Goal: Navigation & Orientation: Find specific page/section

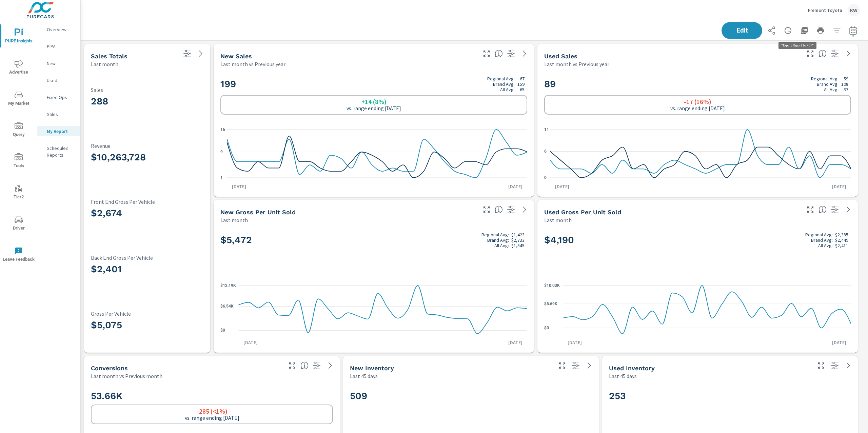
scroll to position [3370, 795]
click at [801, 31] on icon "button" at bounding box center [804, 30] width 7 height 7
click at [816, 10] on p "Fremont Toyota" at bounding box center [825, 10] width 34 height 6
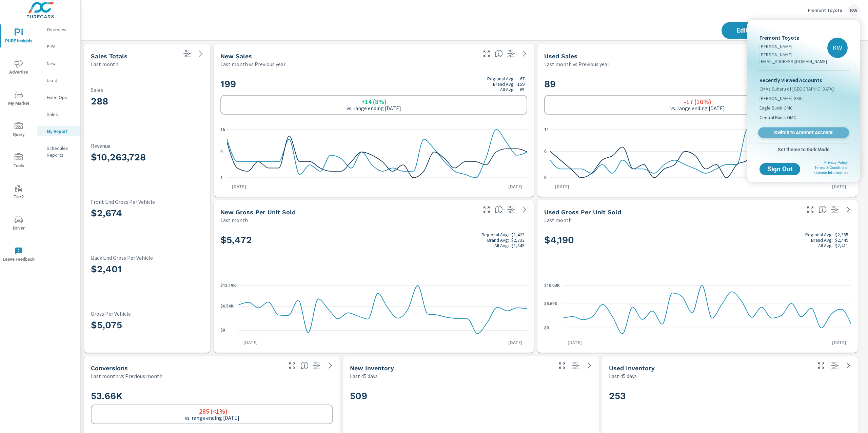
click at [792, 129] on span "Switch to Another Account" at bounding box center [803, 132] width 83 height 6
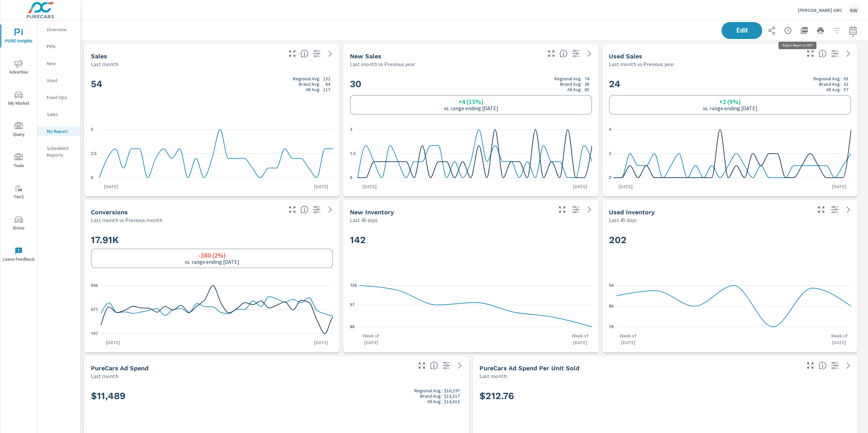
scroll to position [3136, 795]
click at [801, 32] on icon "button" at bounding box center [804, 30] width 7 height 7
click at [850, 10] on div "KW" at bounding box center [853, 10] width 12 height 12
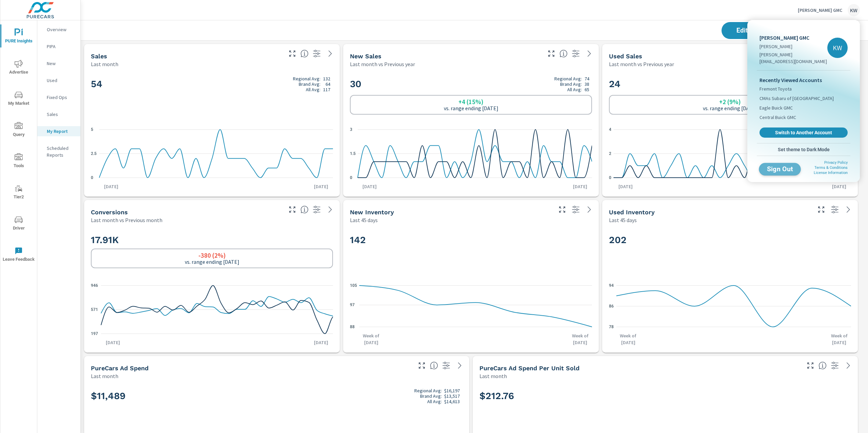
click at [787, 166] on span "Sign Out" at bounding box center [779, 169] width 31 height 6
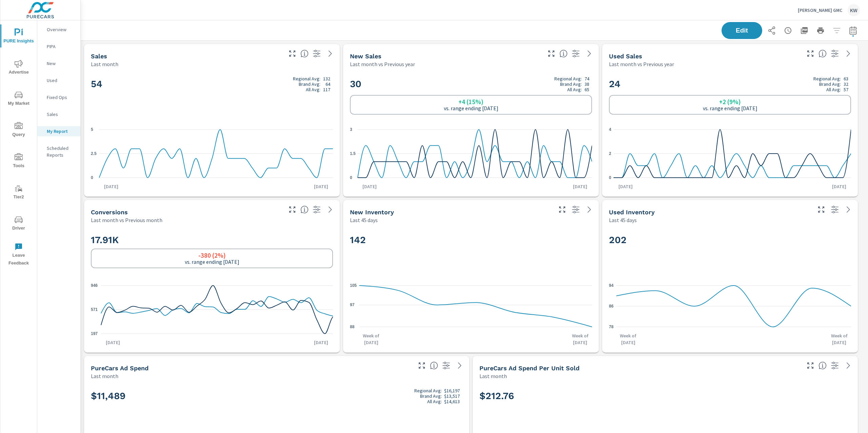
scroll to position [3136, 795]
click at [801, 29] on icon "button" at bounding box center [804, 30] width 7 height 7
click at [821, 9] on p "[PERSON_NAME] GMC" at bounding box center [820, 10] width 44 height 6
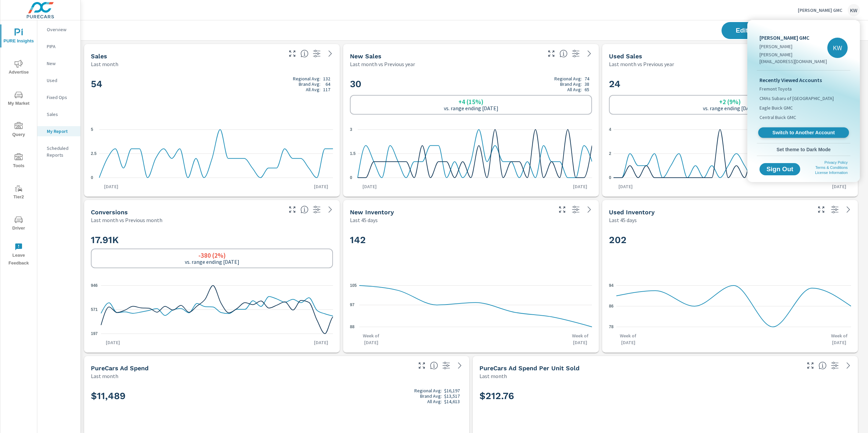
click at [804, 129] on span "Switch to Another Account" at bounding box center [803, 132] width 83 height 6
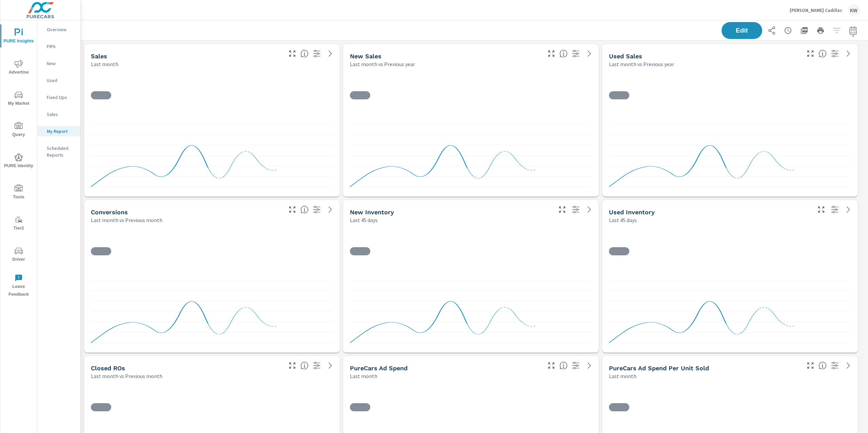
scroll to position [3136, 795]
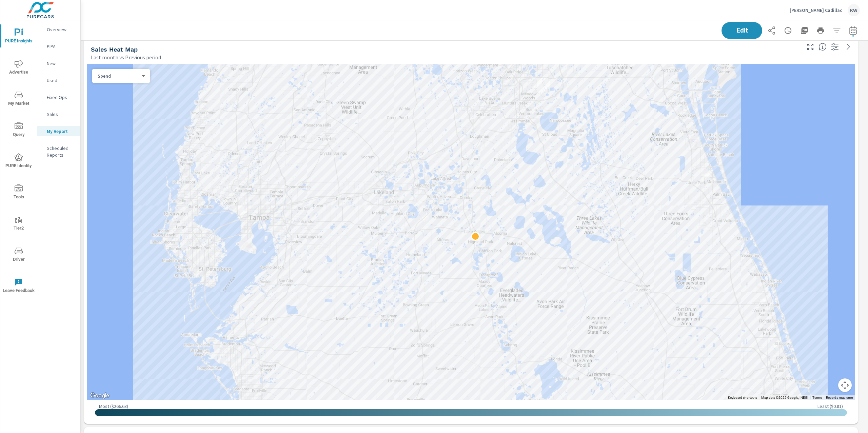
scroll to position [448, 0]
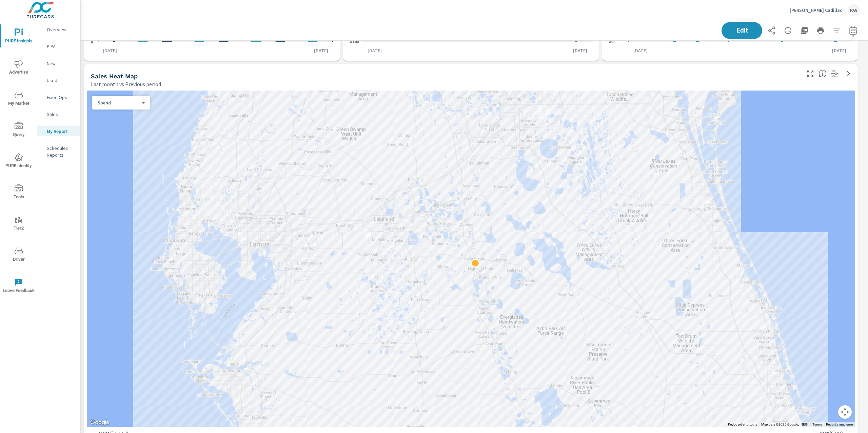
click at [116, 106] on div "Spend 0 ​" at bounding box center [121, 103] width 58 height 14
click at [129, 105] on body "PURE Insights Advertise My Market Query PURE Identity Tools Tier2 Driver Leave …" at bounding box center [434, 216] width 868 height 433
click at [128, 114] on li "Sales" at bounding box center [118, 113] width 52 height 11
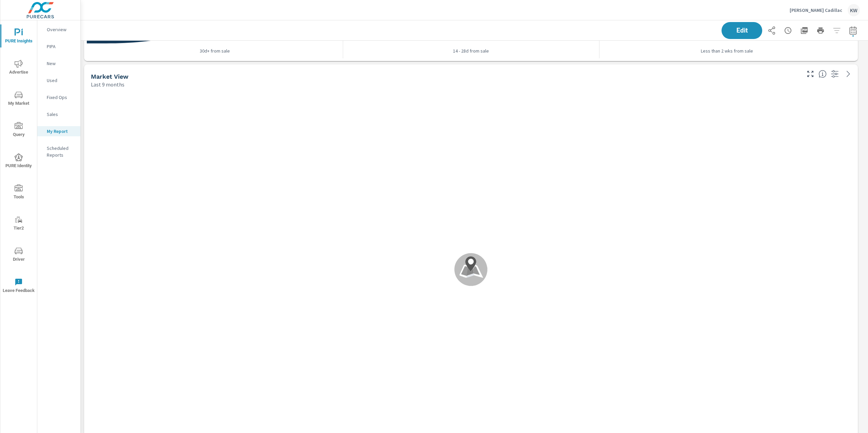
scroll to position [1566, 0]
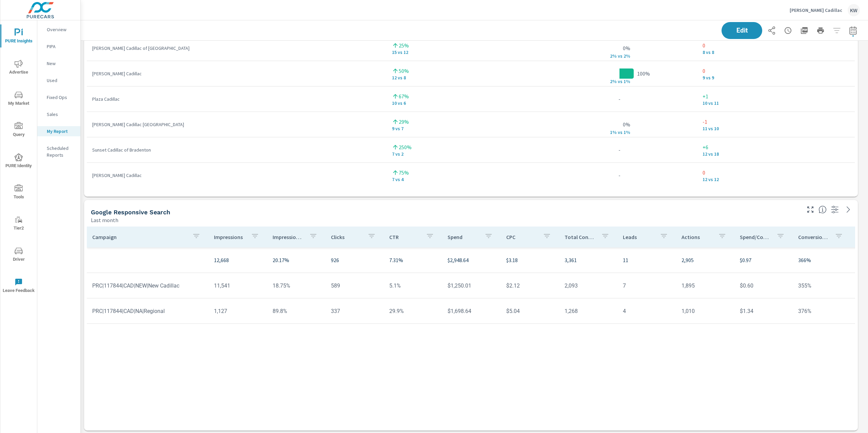
scroll to position [2181, 0]
click at [291, 240] on p "Impression Share" at bounding box center [288, 239] width 31 height 7
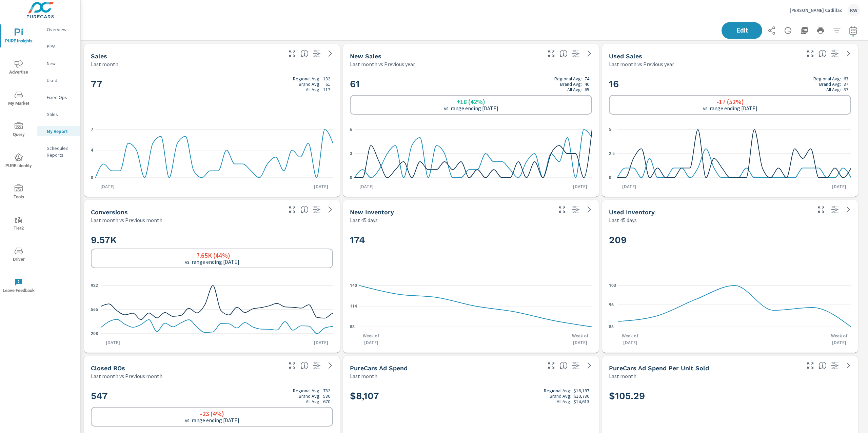
scroll to position [3136, 795]
click at [801, 31] on icon "button" at bounding box center [804, 30] width 7 height 7
click at [825, 11] on p "[PERSON_NAME] Cadillac" at bounding box center [815, 10] width 53 height 6
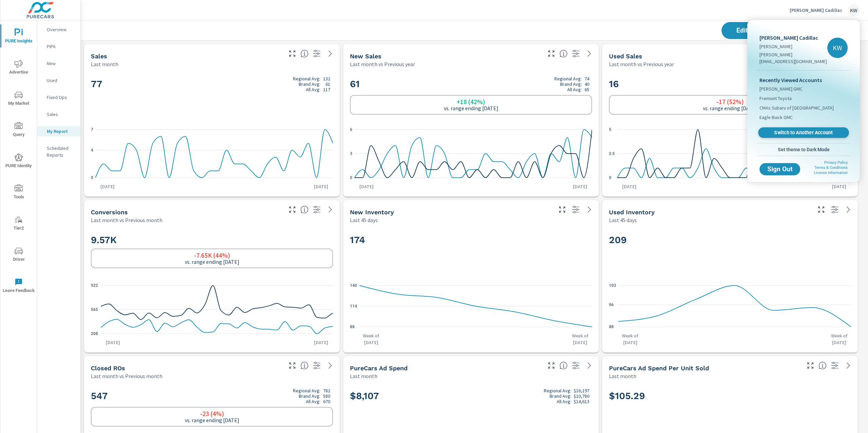
click at [802, 129] on span "Switch to Another Account" at bounding box center [803, 132] width 83 height 6
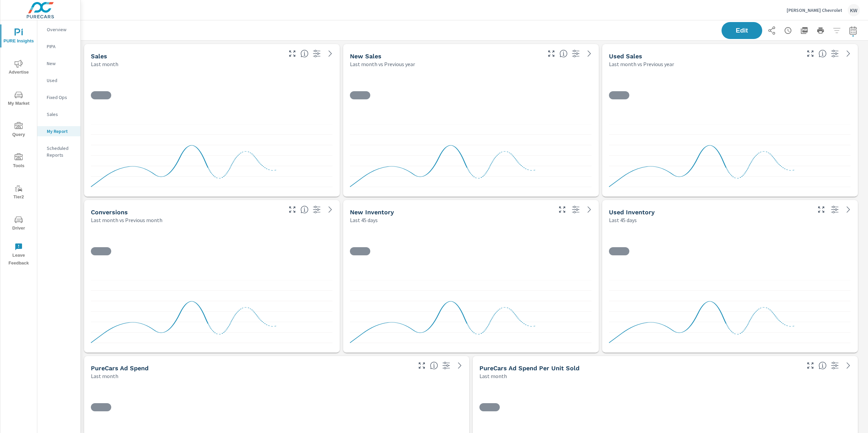
scroll to position [3214, 795]
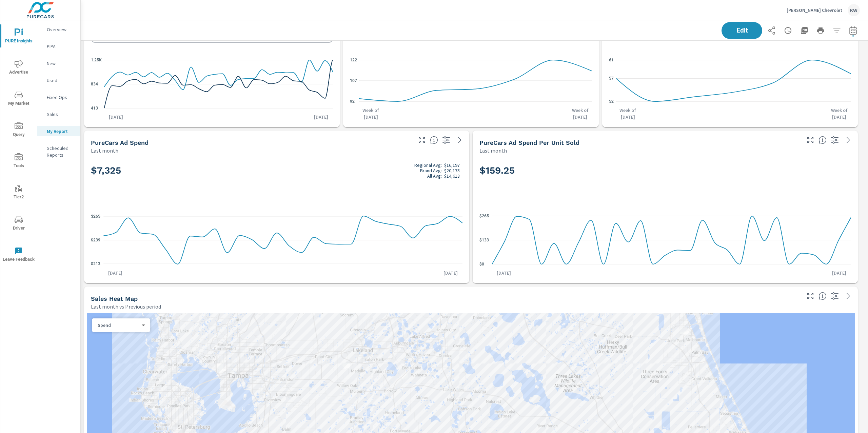
scroll to position [367, 0]
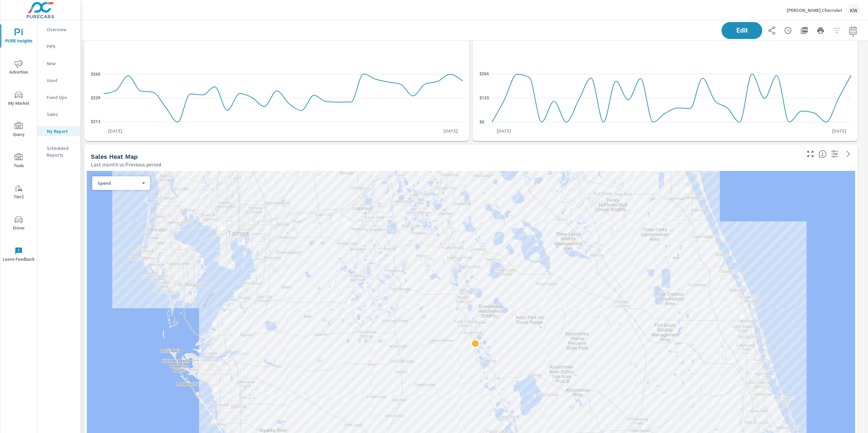
click at [140, 186] on div "Spend 0 ​" at bounding box center [121, 183] width 58 height 14
click at [142, 183] on body "PURE Insights Advertise My Market Query Tools Tier2 Driver Leave Feedback Overv…" at bounding box center [434, 216] width 868 height 433
click at [134, 194] on li "Sales" at bounding box center [118, 193] width 52 height 11
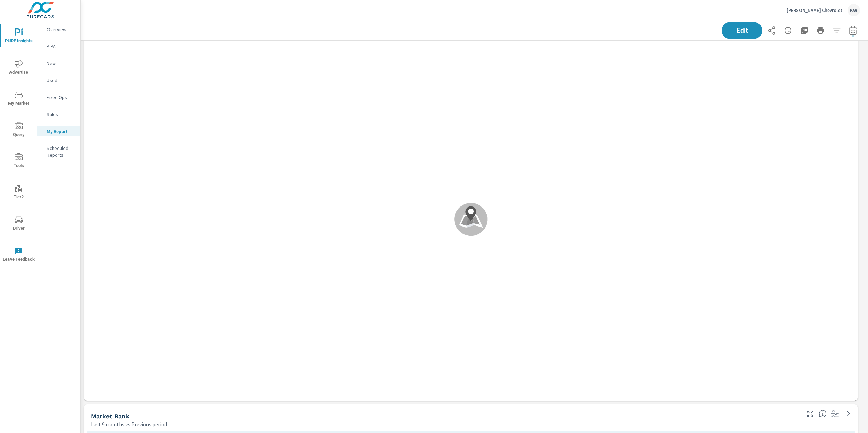
scroll to position [1587, 0]
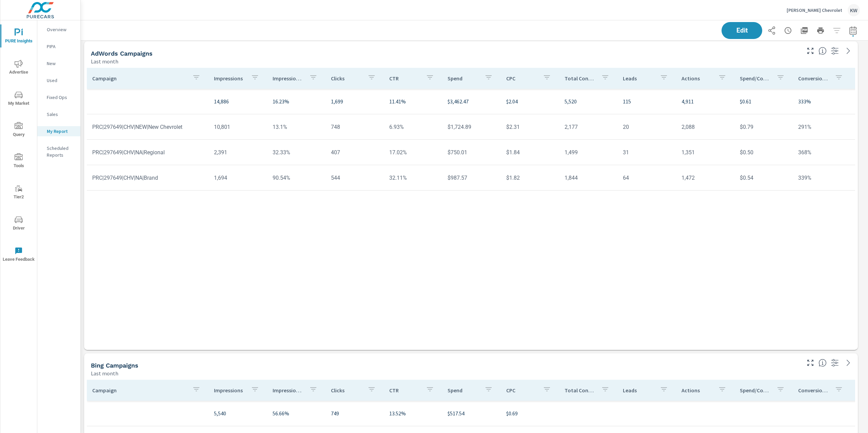
scroll to position [2232, 0]
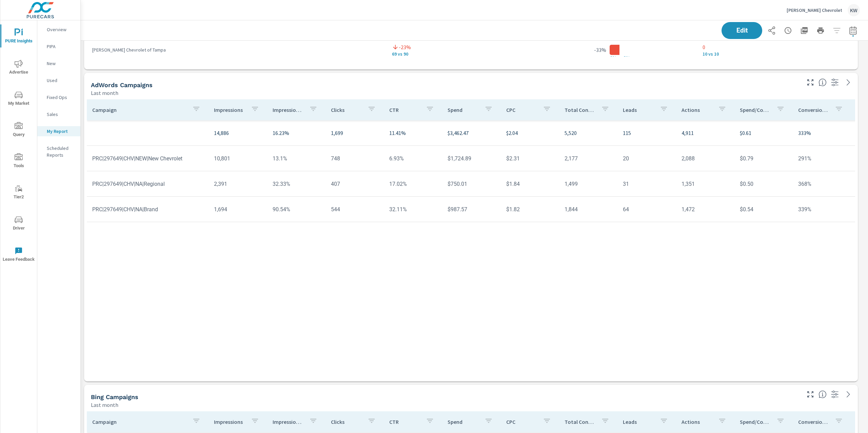
click at [282, 113] on div "Impression Share" at bounding box center [296, 110] width 47 height 16
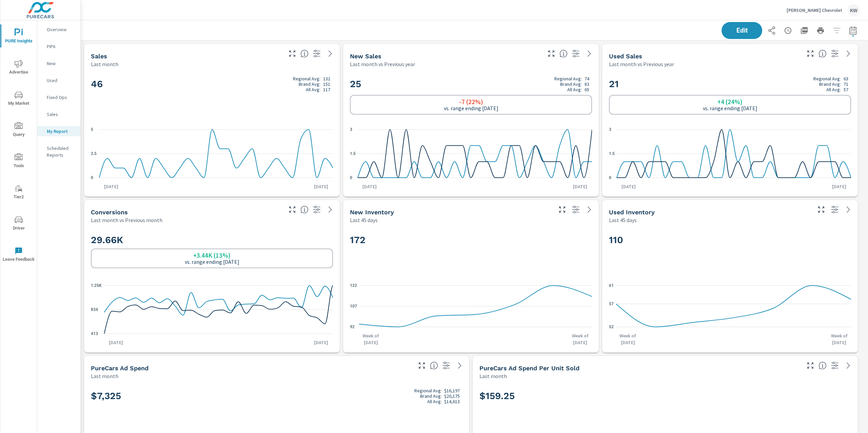
scroll to position [3214, 795]
click at [801, 31] on icon "button" at bounding box center [804, 30] width 7 height 7
click at [615, 6] on div "Huston Chevrolet KW" at bounding box center [474, 10] width 771 height 20
click at [819, 9] on p "Huston Chevrolet" at bounding box center [814, 10] width 56 height 6
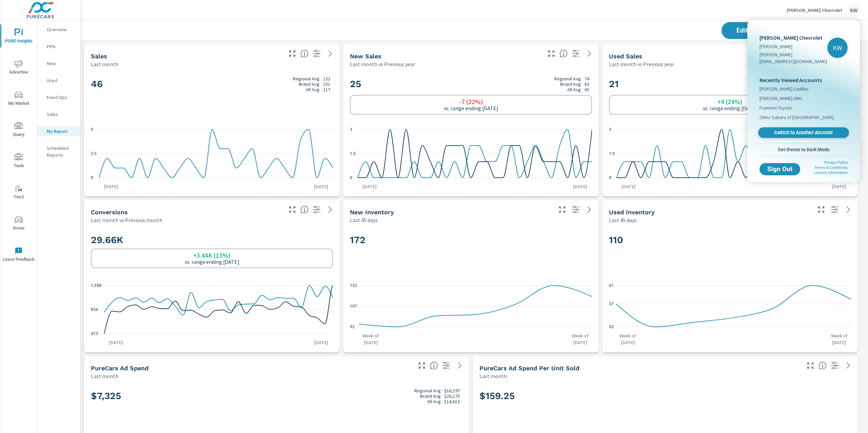
click at [795, 129] on span "Switch to Another Account" at bounding box center [803, 132] width 83 height 6
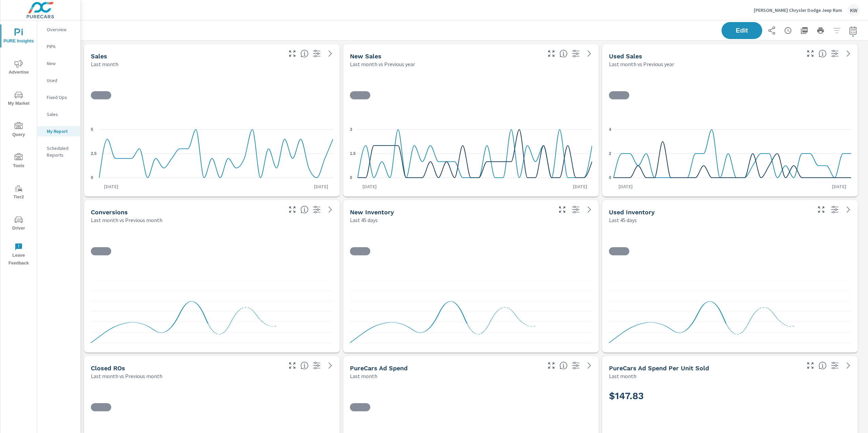
scroll to position [2, 0]
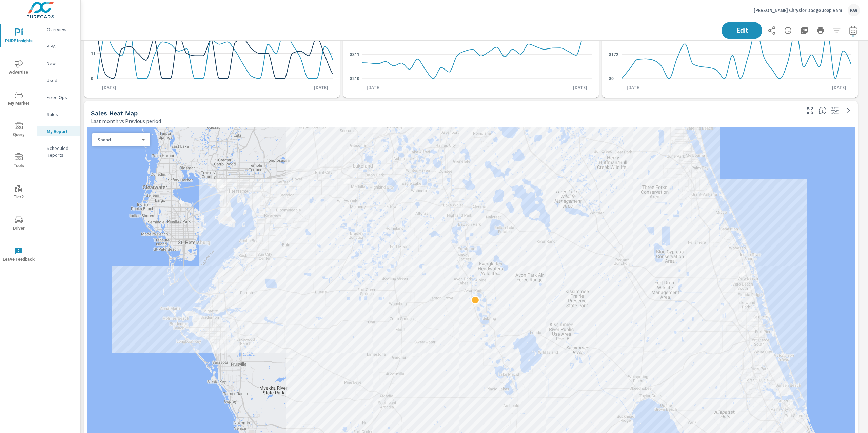
scroll to position [414, 0]
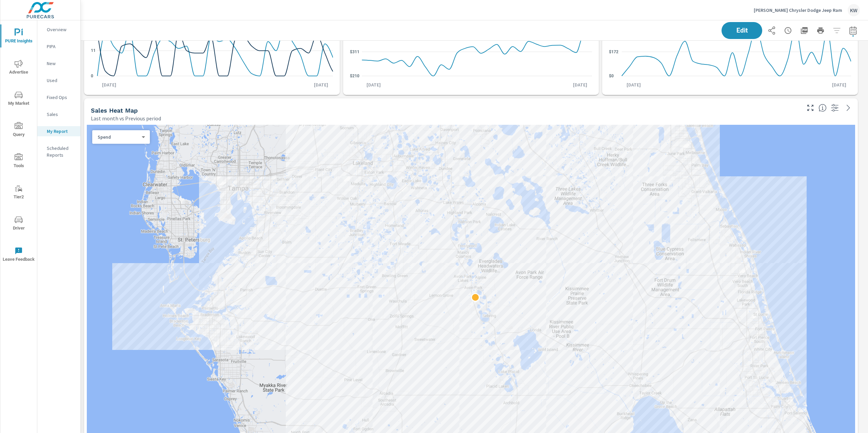
click at [131, 137] on body "PURE Insights Advertise My Market Query Tools Tier2 Driver Leave Feedback Overv…" at bounding box center [434, 216] width 868 height 433
click at [132, 146] on li "Sales" at bounding box center [118, 147] width 52 height 11
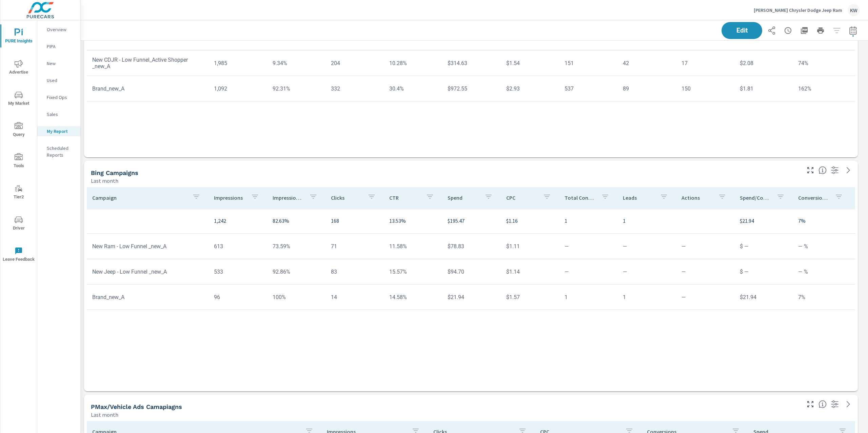
scroll to position [2256, 0]
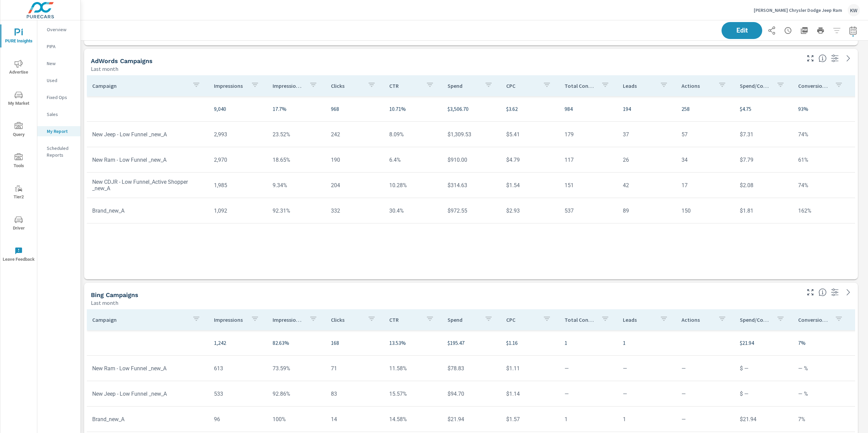
click at [288, 88] on p "Impression Share" at bounding box center [288, 85] width 31 height 7
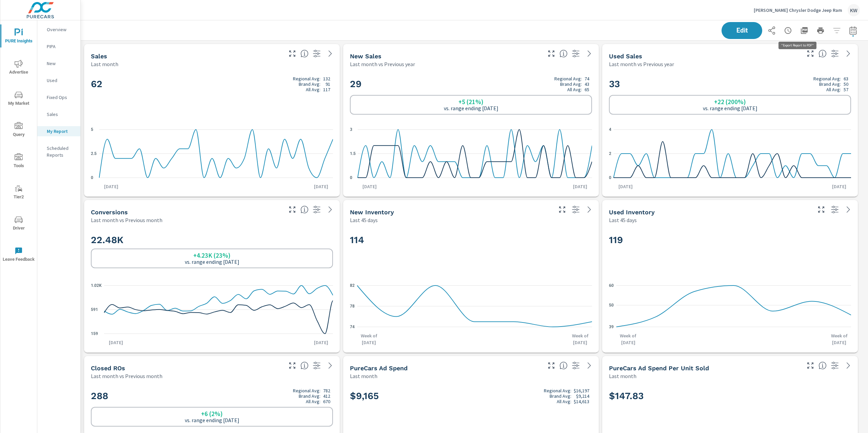
scroll to position [3214, 795]
click at [801, 32] on icon "button" at bounding box center [804, 30] width 7 height 7
click at [642, 14] on div "[PERSON_NAME] Chrysler Dodge Jeep Ram KW" at bounding box center [474, 10] width 771 height 20
click at [823, 11] on p "[PERSON_NAME] Chrysler Dodge Jeep Ram" at bounding box center [798, 10] width 88 height 6
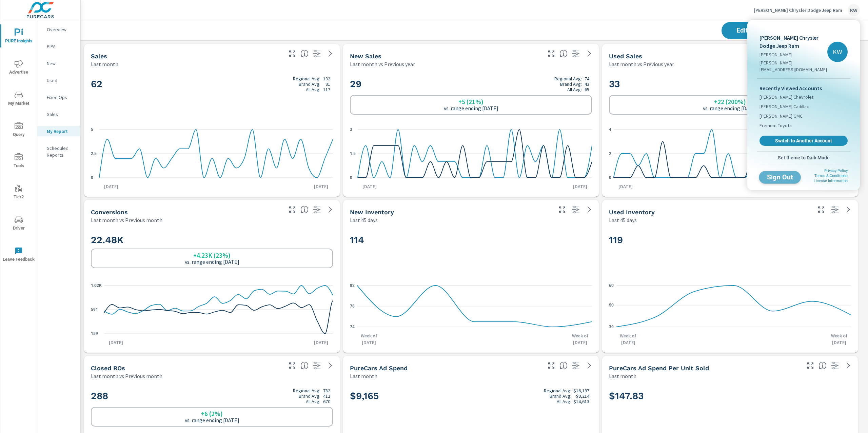
click at [790, 174] on span "Sign Out" at bounding box center [779, 177] width 31 height 6
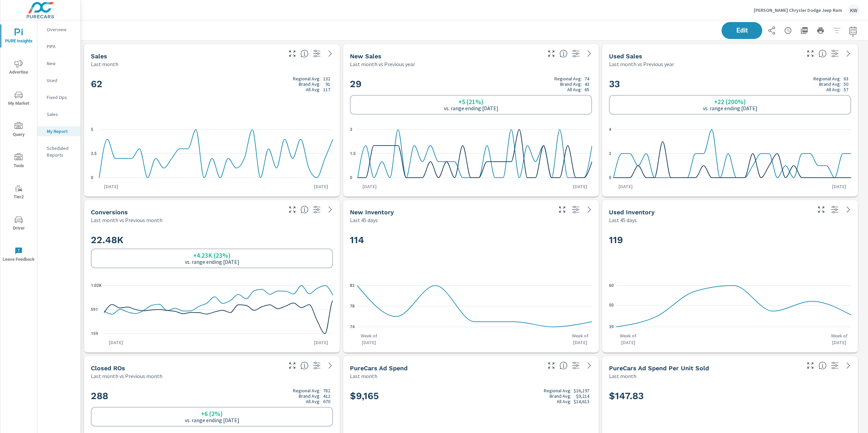
scroll to position [3214, 795]
click at [817, 31] on icon "button" at bounding box center [820, 30] width 7 height 6
click at [817, 33] on icon "button" at bounding box center [820, 30] width 7 height 6
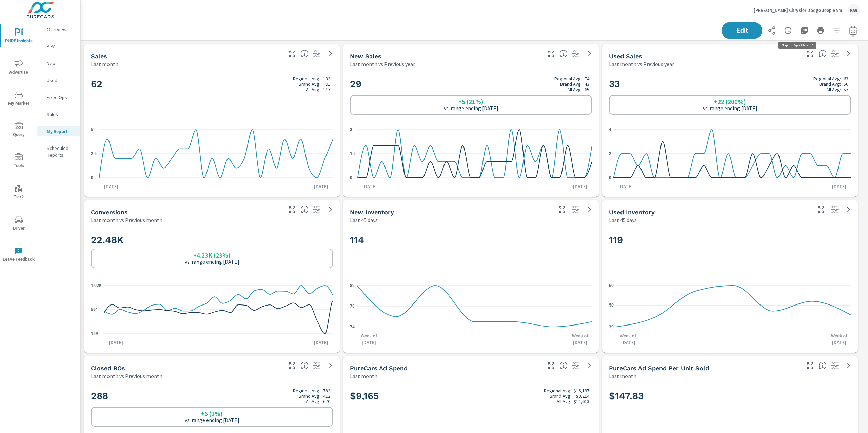
click at [801, 31] on icon "button" at bounding box center [804, 30] width 7 height 7
click at [801, 12] on p "Huston Chrysler Dodge Jeep Ram" at bounding box center [798, 10] width 88 height 6
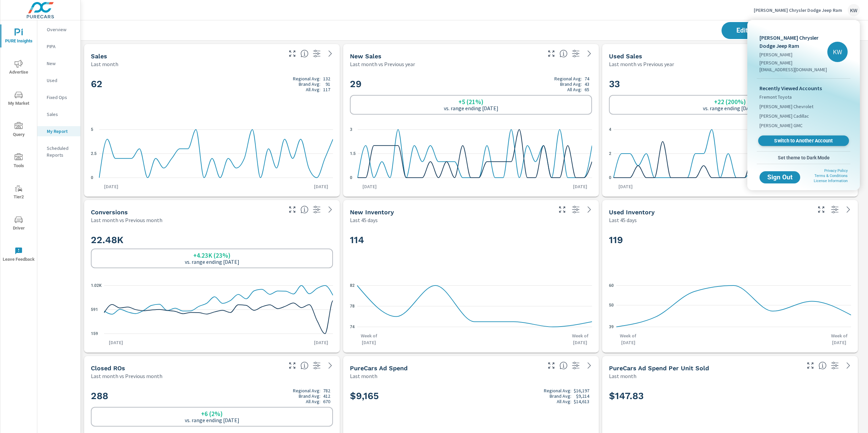
click at [790, 136] on link "Switch to Another Account" at bounding box center [803, 141] width 91 height 11
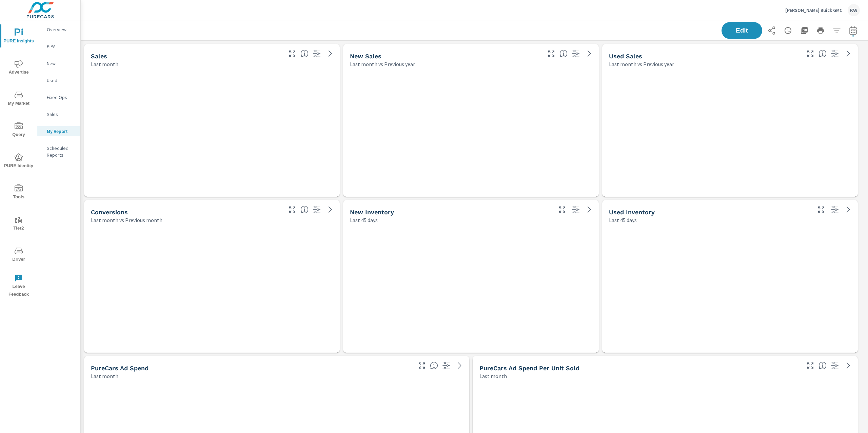
scroll to position [4072, 795]
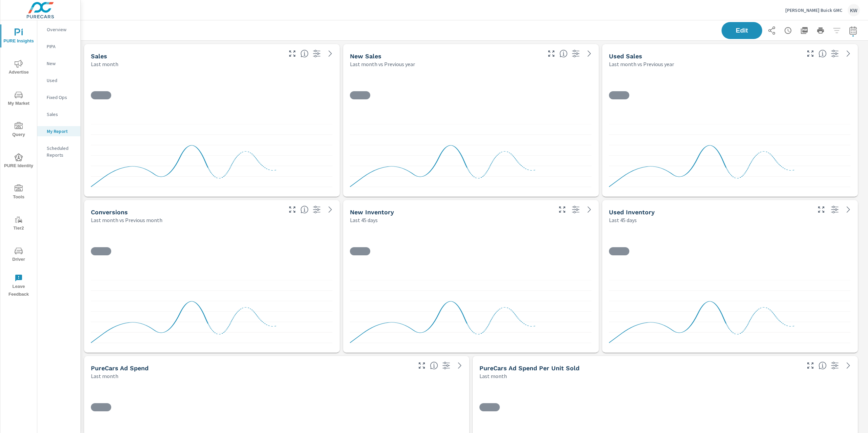
scroll to position [4072, 795]
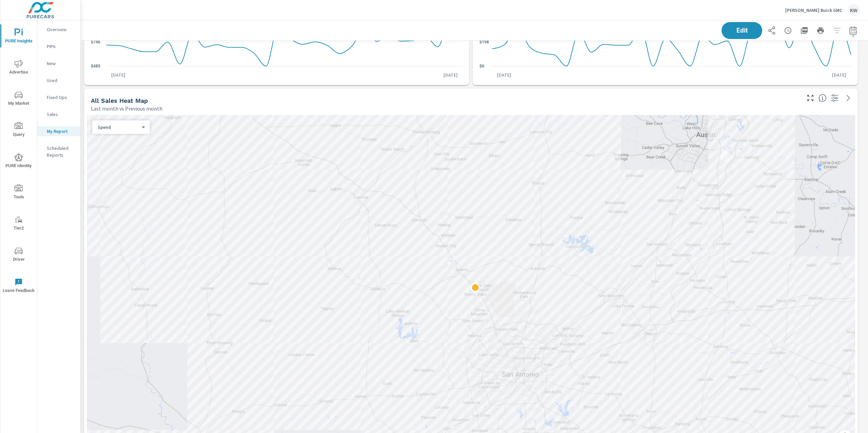
scroll to position [437, 0]
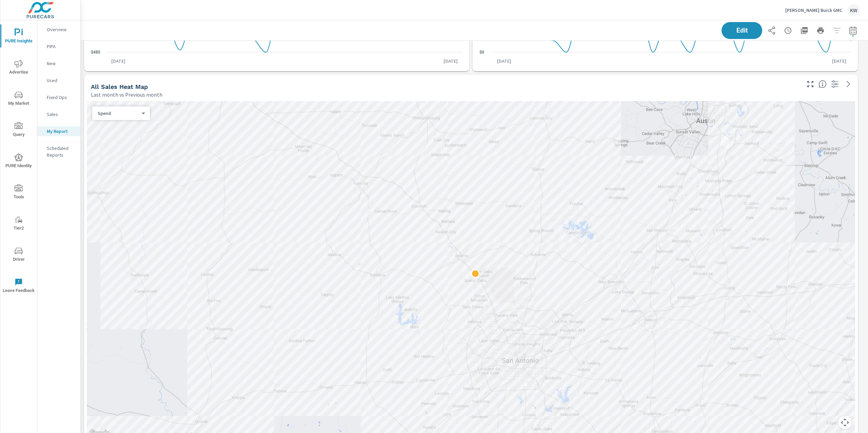
click at [134, 116] on body "PURE Insights Advertise My Market Query PURE Identity Tools Tier2 Driver Leave …" at bounding box center [434, 216] width 868 height 433
click at [127, 126] on li "Sales" at bounding box center [118, 123] width 52 height 11
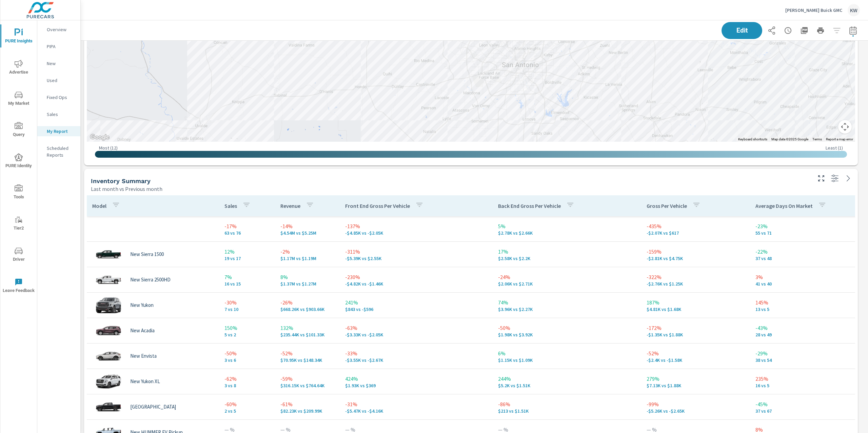
scroll to position [774, 0]
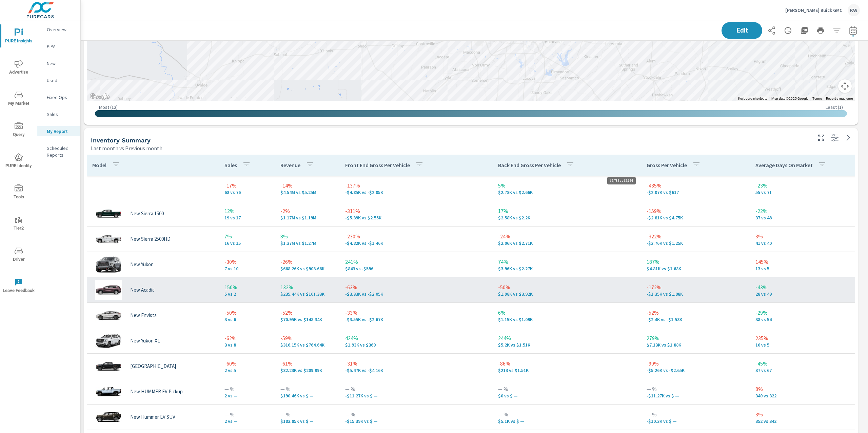
scroll to position [4072, 795]
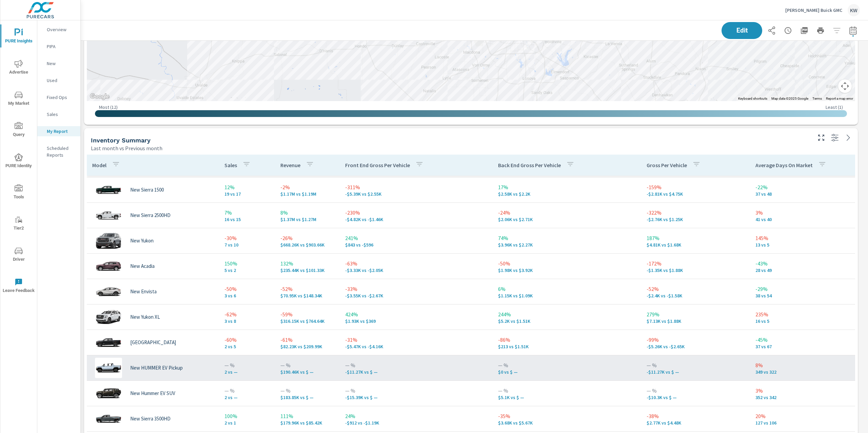
scroll to position [48, 0]
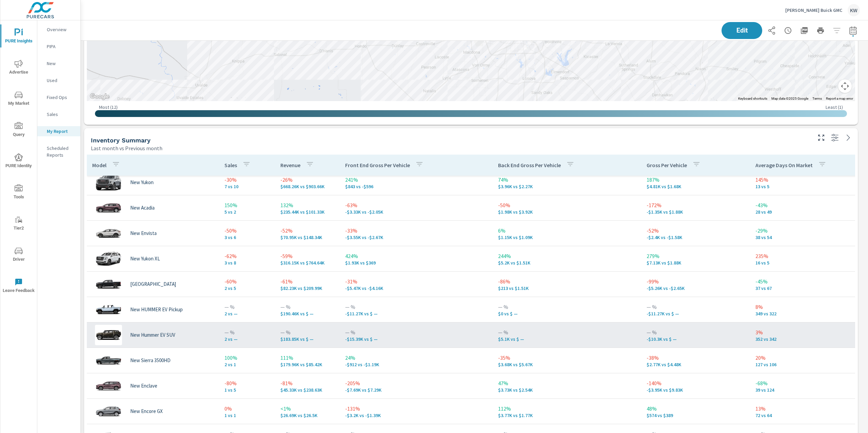
scroll to position [134, 0]
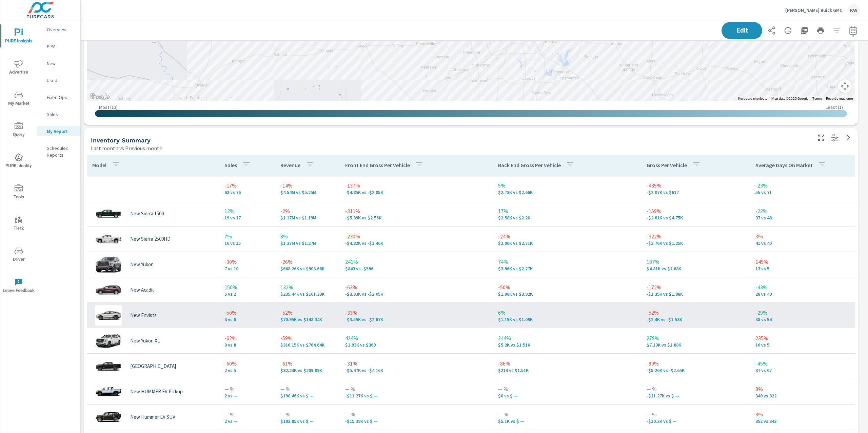
scroll to position [4072, 795]
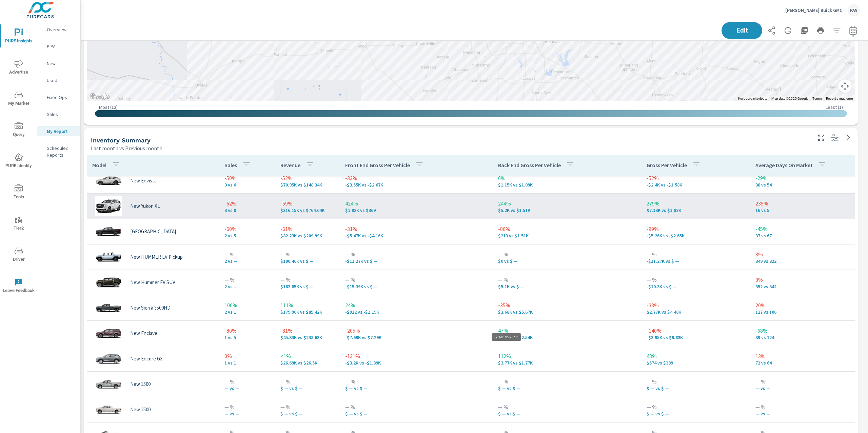
scroll to position [4072, 795]
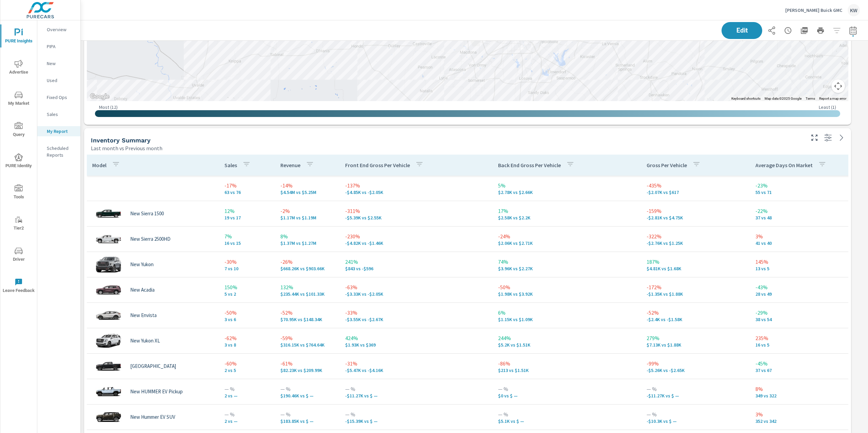
scroll to position [4072, 795]
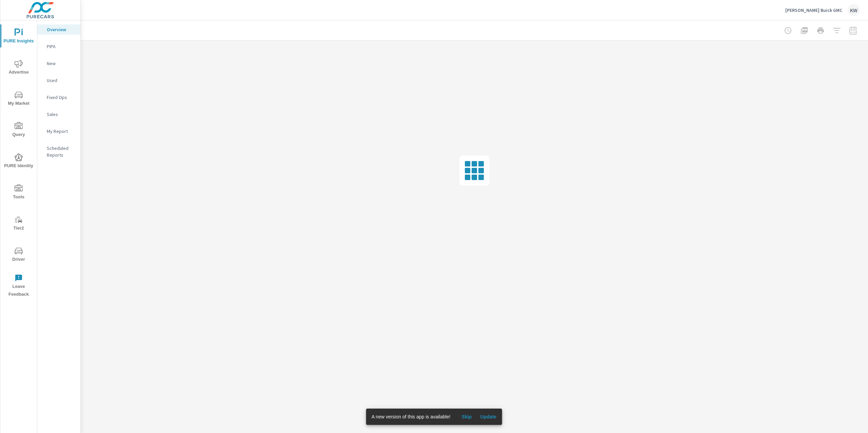
click at [485, 416] on span "Update" at bounding box center [488, 417] width 16 height 6
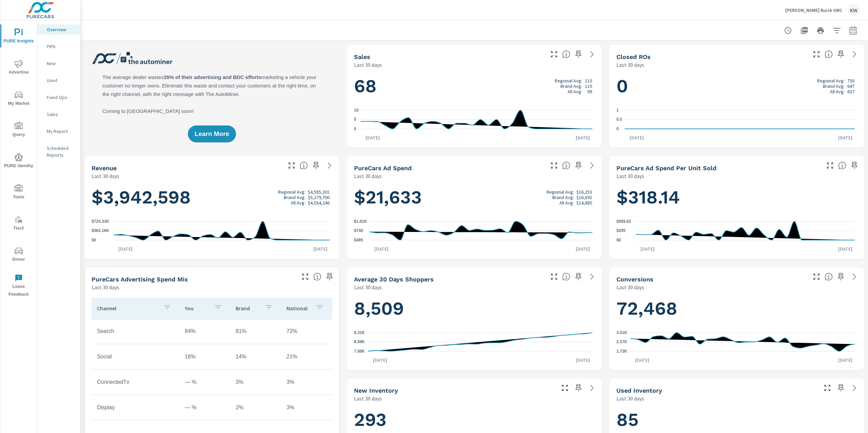
click at [20, 97] on icon "nav menu" at bounding box center [19, 95] width 8 height 8
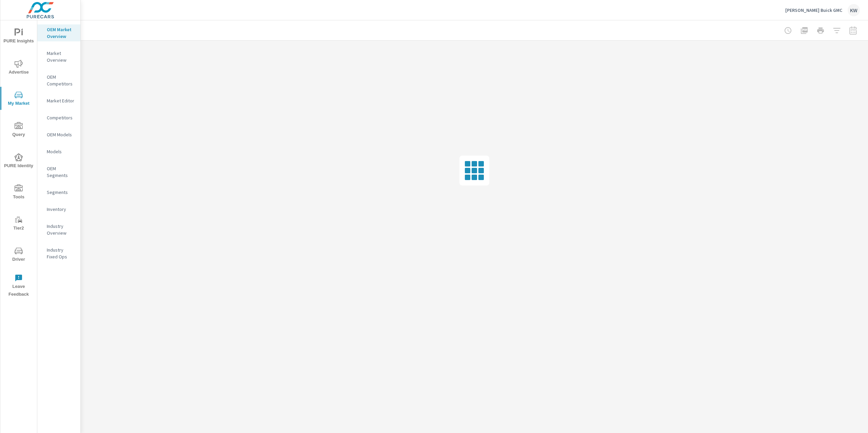
click at [51, 227] on p "Industry Overview" at bounding box center [61, 230] width 28 height 14
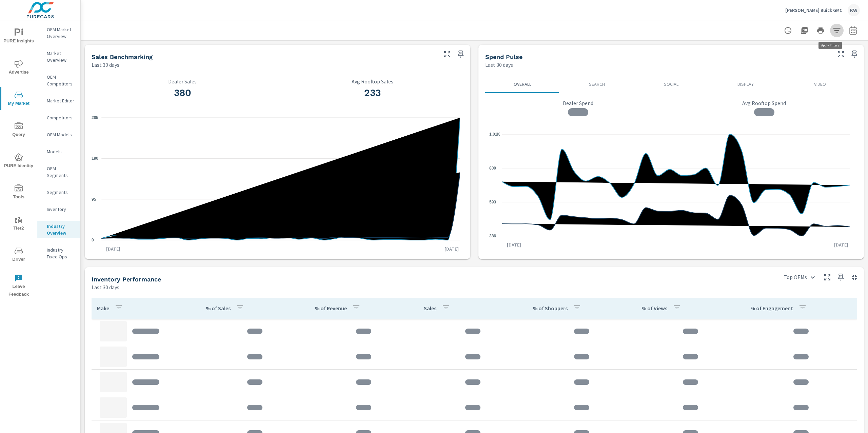
click at [832, 33] on icon "button" at bounding box center [836, 30] width 8 height 8
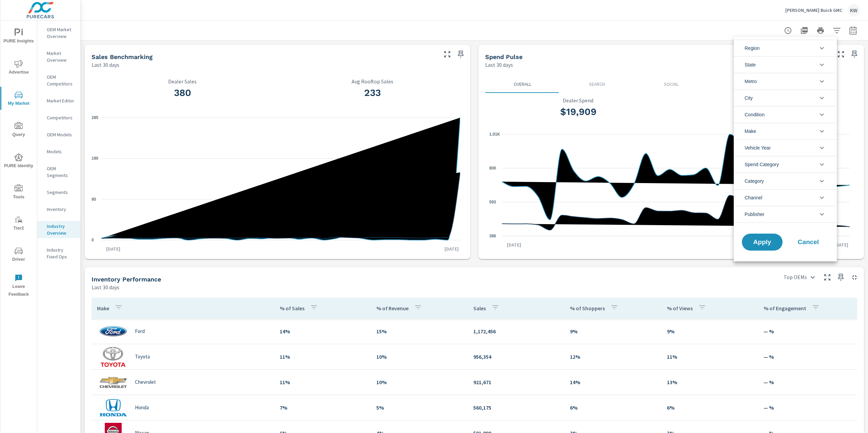
click at [822, 67] on icon "filter options" at bounding box center [822, 65] width 8 height 8
click at [820, 78] on icon "filter options" at bounding box center [822, 81] width 8 height 8
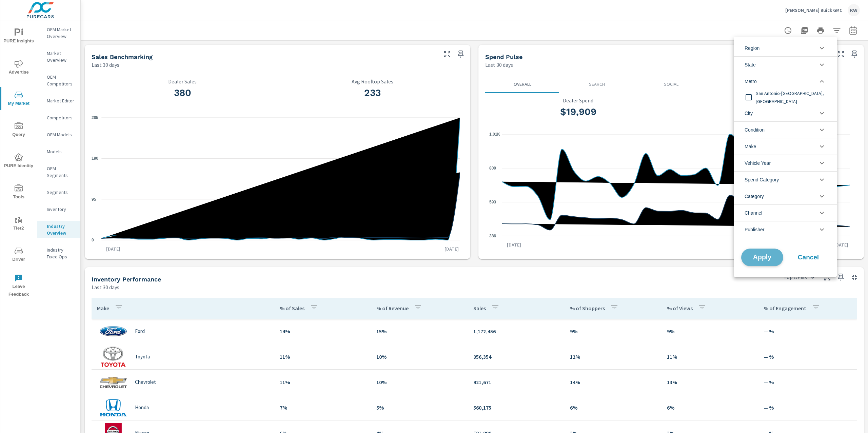
click at [772, 259] on span "Apply" at bounding box center [762, 257] width 28 height 6
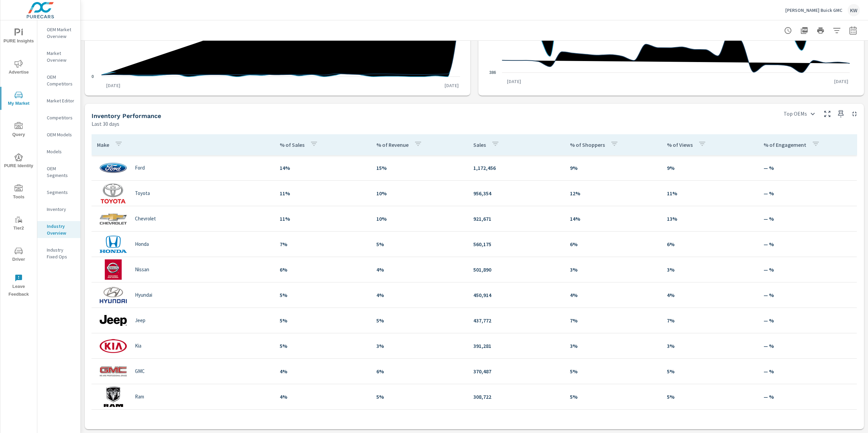
scroll to position [163, 0]
click at [850, 31] on icon "button" at bounding box center [852, 31] width 4 height 3
select select "Last 30 days"
click at [792, 79] on p "+ Add comparison" at bounding box center [798, 76] width 87 height 8
select select "Previous period"
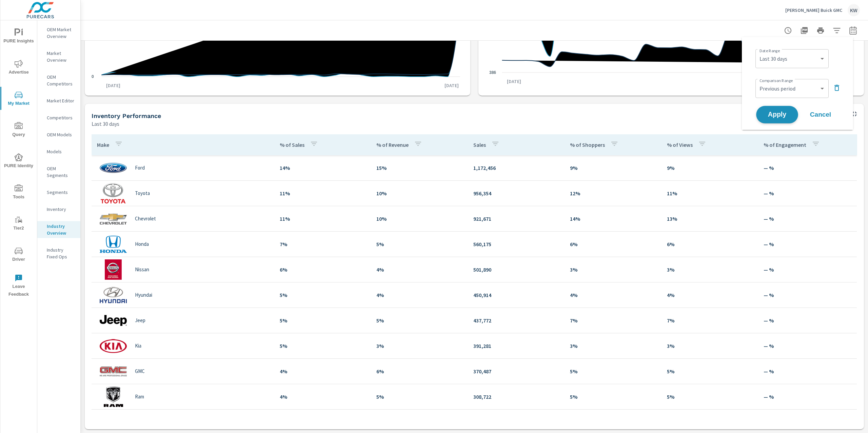
click at [777, 117] on span "Apply" at bounding box center [777, 115] width 28 height 6
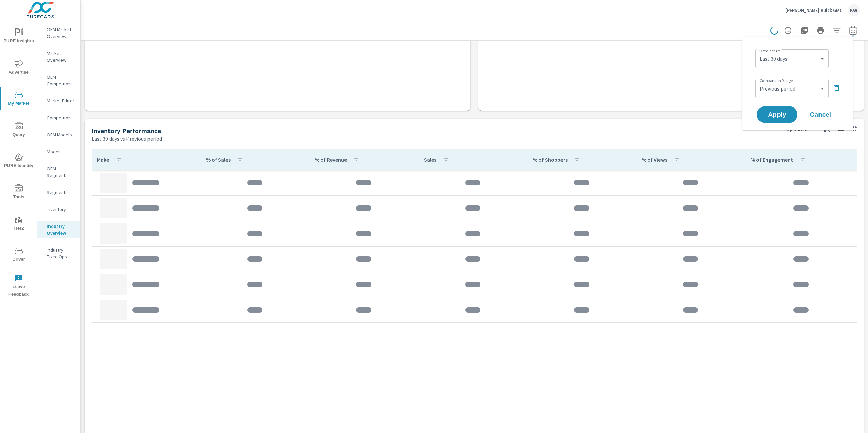
scroll to position [218, 0]
click at [791, 111] on button "Apply" at bounding box center [777, 115] width 42 height 18
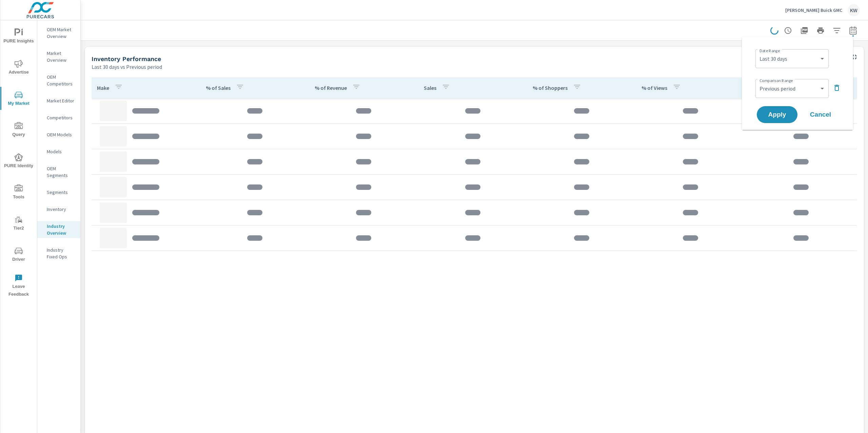
scroll to position [296, 0]
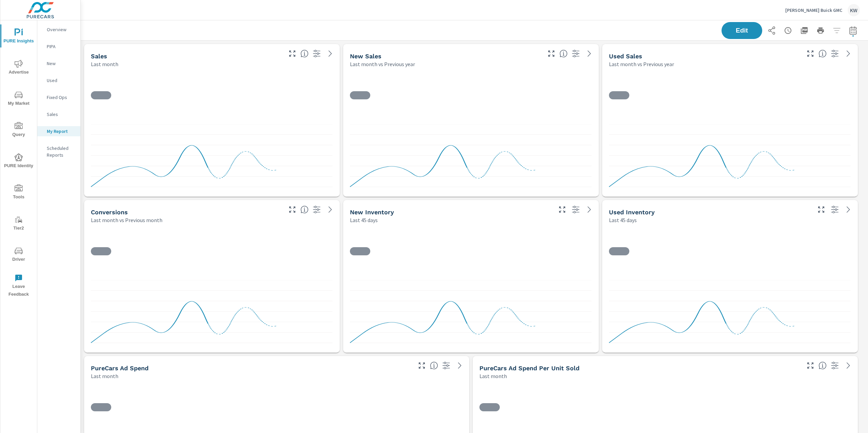
scroll to position [4072, 795]
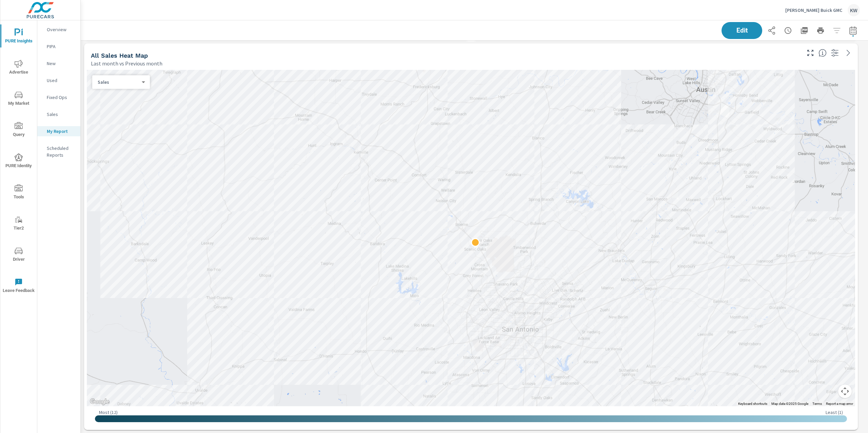
scroll to position [464, 0]
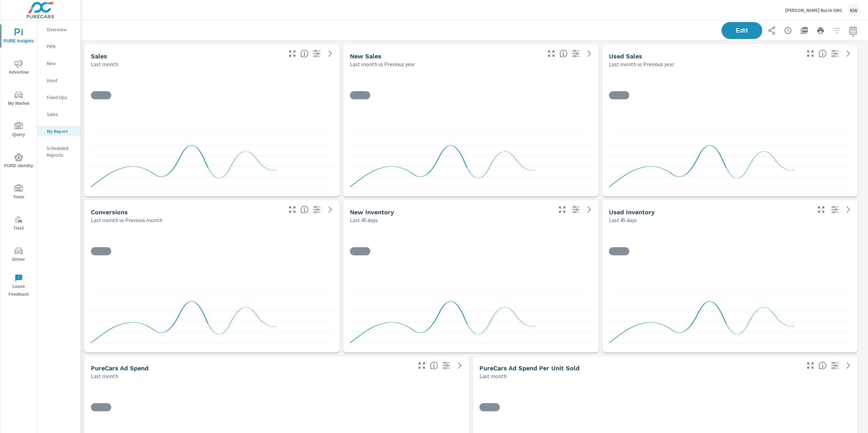
scroll to position [4072, 795]
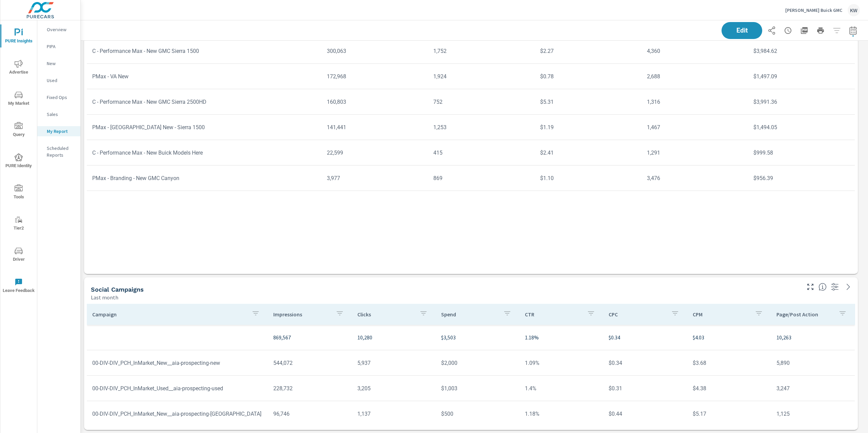
scroll to position [3665, 0]
click at [333, 413] on tbody "869,567 10,280 $3,503 1.18% $0.34 $4.03 10,263 00-DIV-DIV_PCH_InMarket_New__aia…" at bounding box center [471, 400] width 768 height 153
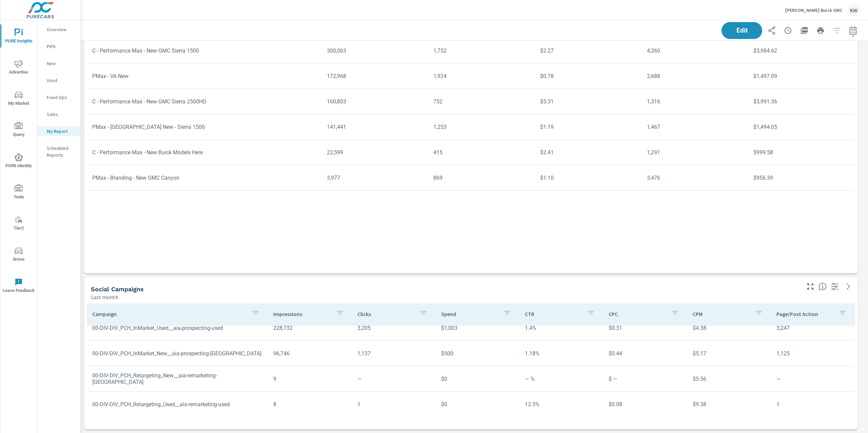
drag, startPoint x: 335, startPoint y: 361, endPoint x: 340, endPoint y: 356, distance: 7.0
click at [335, 360] on td "96,746" at bounding box center [310, 353] width 84 height 17
drag, startPoint x: 343, startPoint y: 354, endPoint x: 387, endPoint y: 354, distance: 44.4
click at [387, 354] on tr "00-DIV-DIV_PCH_InMarket_New__aia-prospecting-[GEOGRAPHIC_DATA] 96,746 1,137 $50…" at bounding box center [471, 353] width 768 height 25
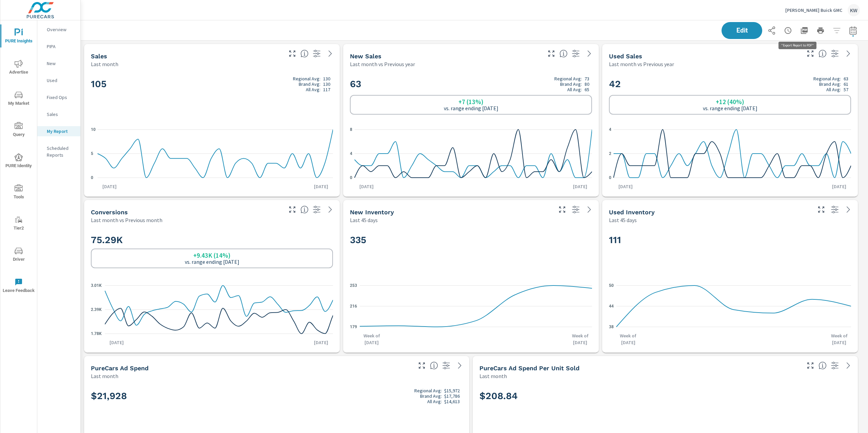
click at [800, 33] on icon "button" at bounding box center [804, 30] width 8 height 8
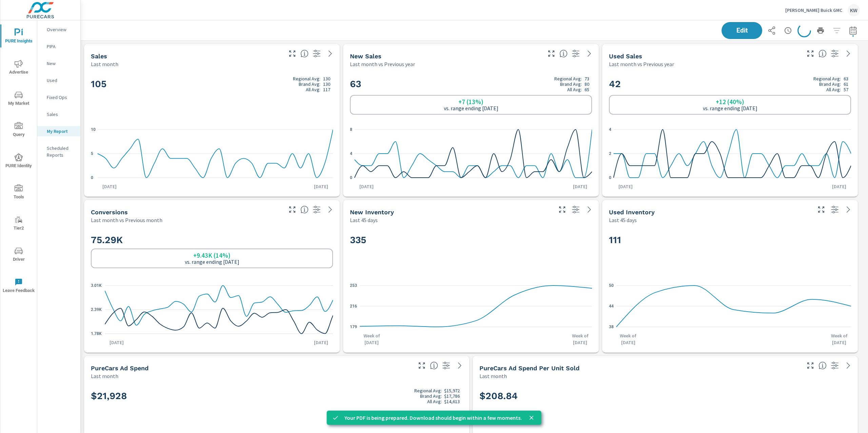
scroll to position [4072, 795]
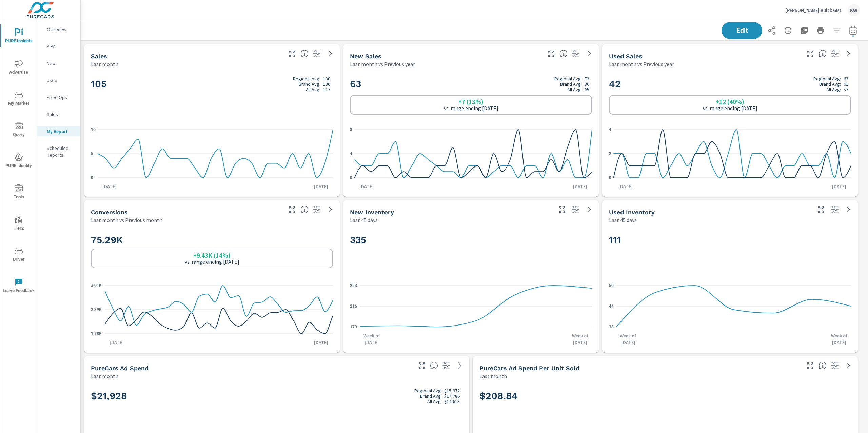
click at [826, 12] on p "[PERSON_NAME] Buick GMC" at bounding box center [813, 10] width 57 height 6
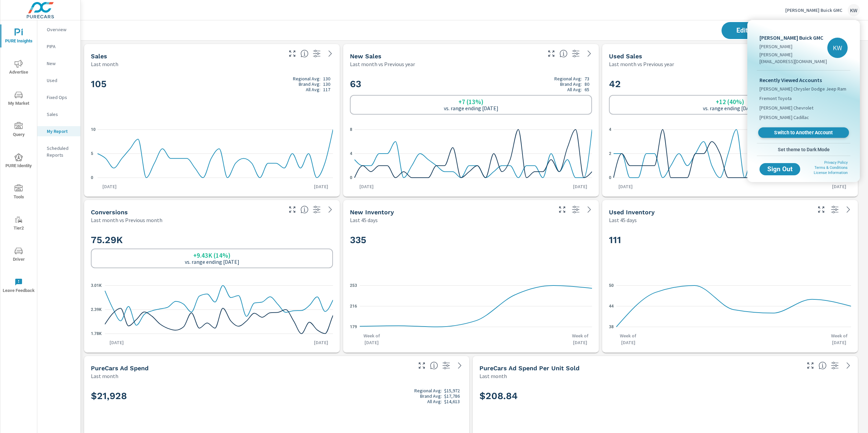
click at [795, 129] on span "Switch to Another Account" at bounding box center [803, 132] width 83 height 6
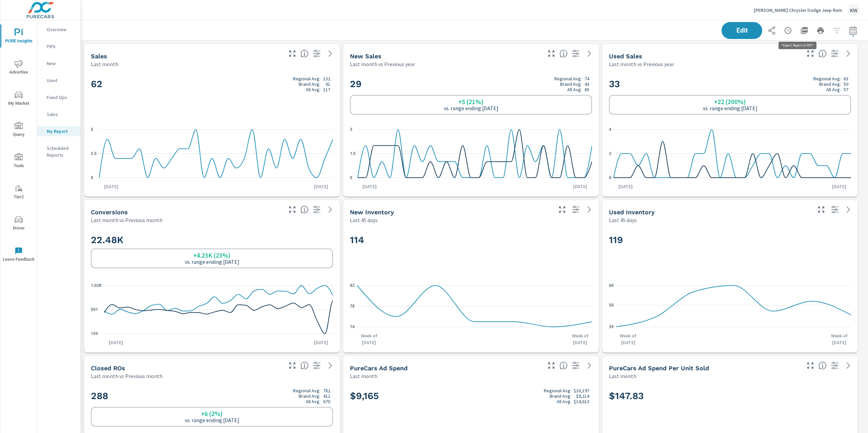
scroll to position [3214, 795]
click at [800, 32] on icon "button" at bounding box center [804, 30] width 8 height 8
